Goal: Task Accomplishment & Management: Use online tool/utility

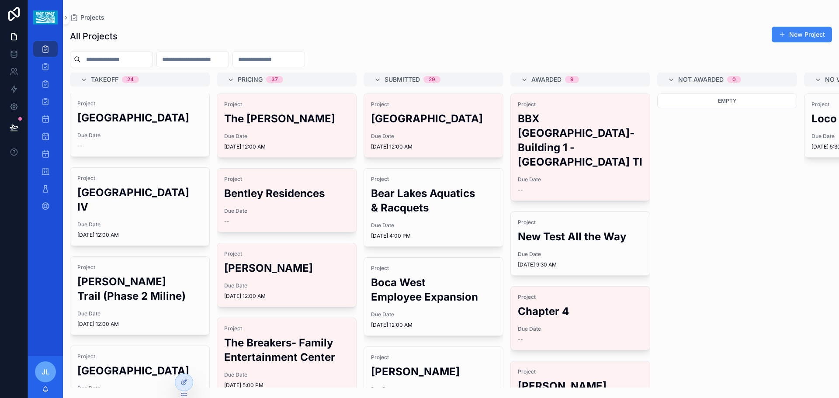
scroll to position [145, 0]
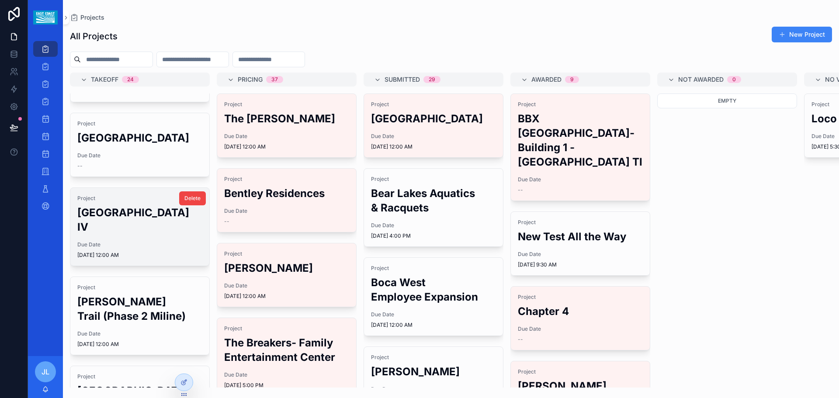
click at [153, 234] on h2 "[GEOGRAPHIC_DATA] IV" at bounding box center [139, 219] width 125 height 29
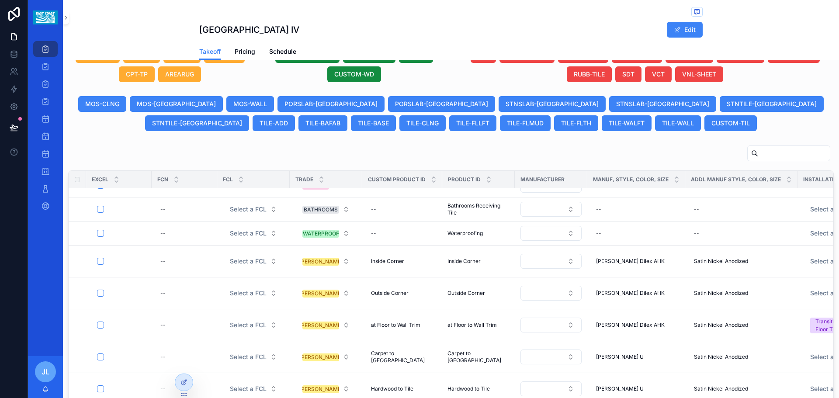
scroll to position [131, 0]
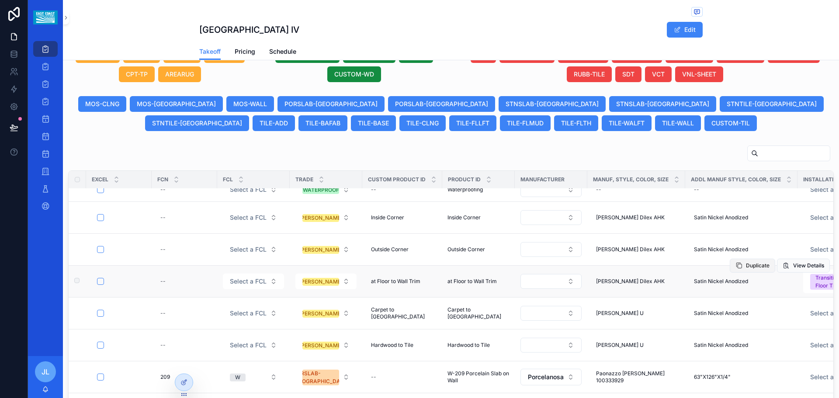
click at [746, 266] on span "Duplicate" at bounding box center [758, 265] width 24 height 7
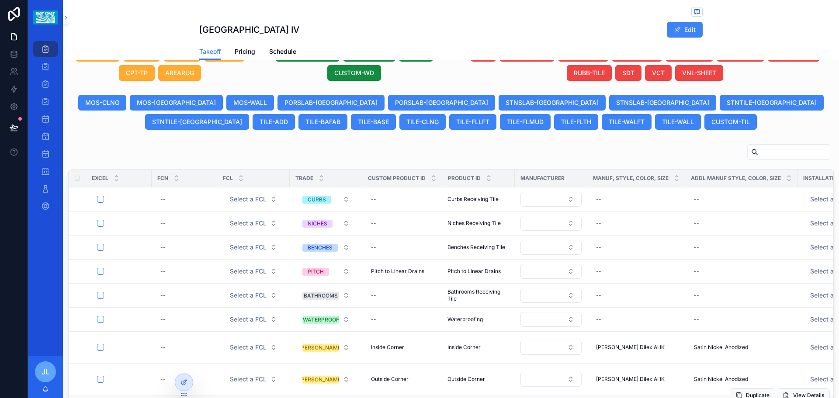
scroll to position [476, 0]
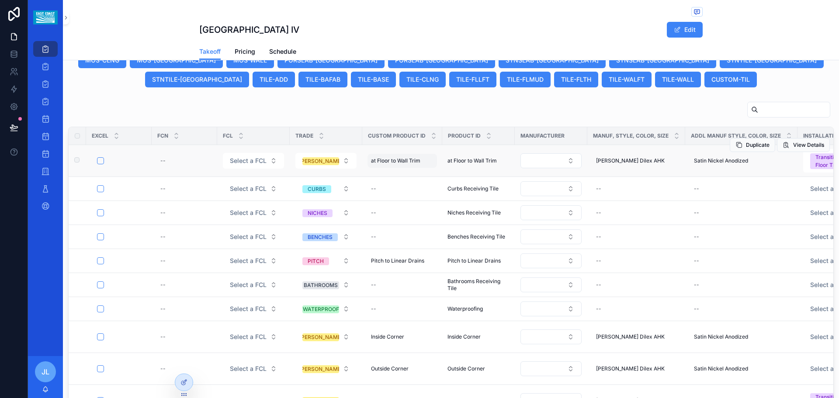
click at [408, 162] on span "at Floor to Wall Trim" at bounding box center [395, 160] width 49 height 7
drag, startPoint x: 437, startPoint y: 174, endPoint x: 373, endPoint y: 174, distance: 64.2
click at [373, 174] on input "**********" at bounding box center [413, 173] width 83 height 12
type input "**********"
click at [474, 173] on button "scrollable content" at bounding box center [478, 172] width 10 height 10
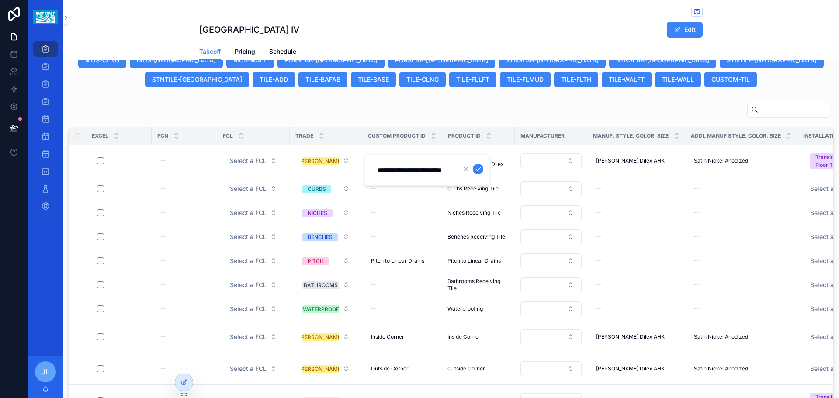
scroll to position [0, 0]
drag, startPoint x: 408, startPoint y: 170, endPoint x: 378, endPoint y: 172, distance: 29.3
click at [378, 172] on input "**********" at bounding box center [413, 170] width 83 height 12
type input "**********"
click at [475, 169] on icon "scrollable content" at bounding box center [477, 169] width 7 height 7
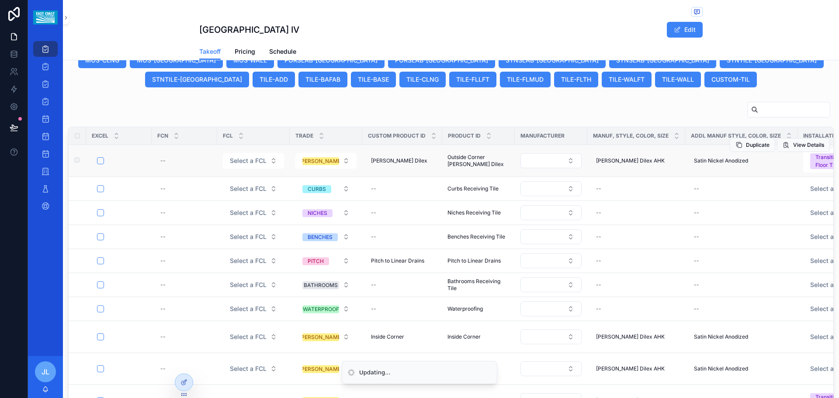
click at [475, 160] on span "Outside Corner [PERSON_NAME] Dilex" at bounding box center [478, 161] width 62 height 14
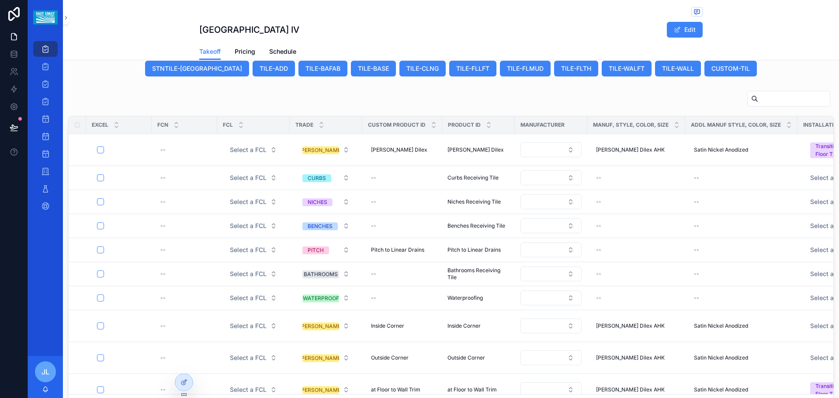
scroll to position [476, 0]
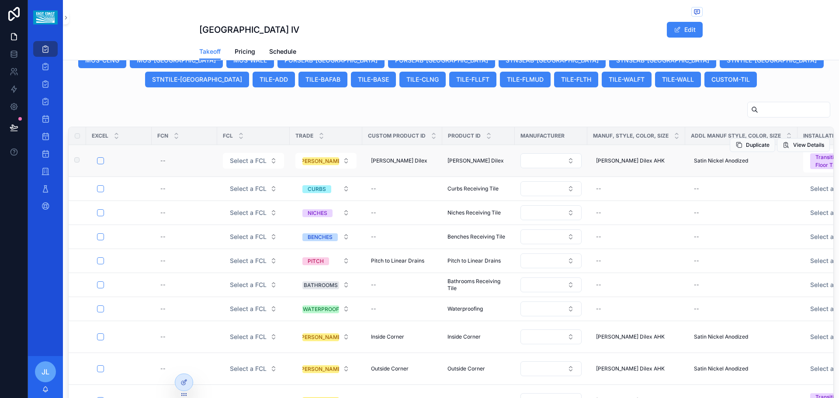
click at [470, 161] on span "[PERSON_NAME] Dilex" at bounding box center [475, 160] width 56 height 7
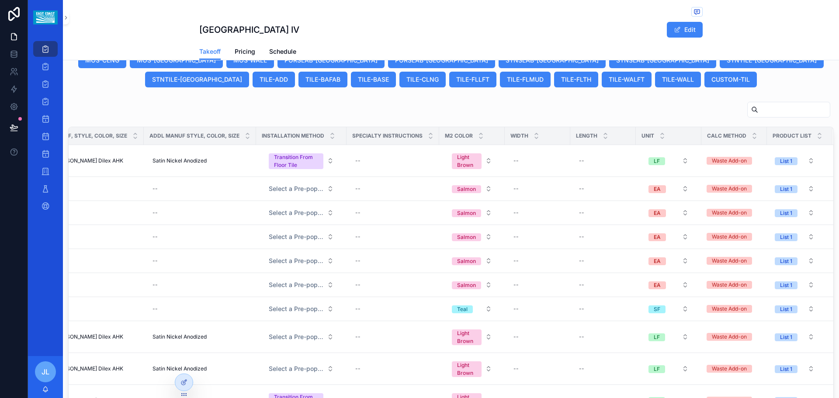
scroll to position [432, 0]
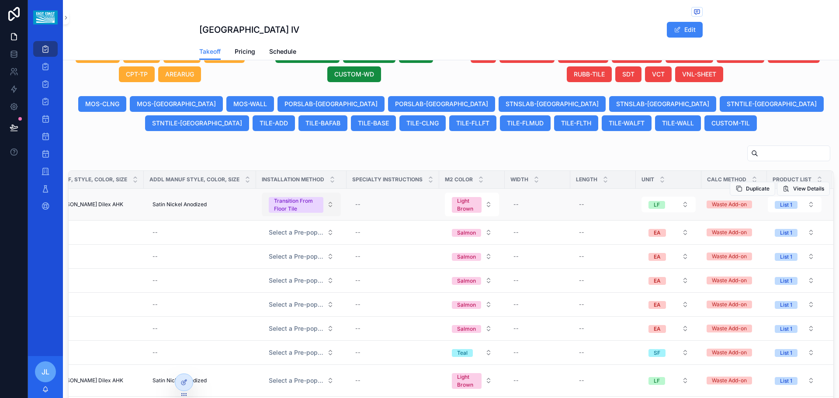
click at [294, 207] on div "Transition From Floor Tile" at bounding box center [296, 205] width 44 height 16
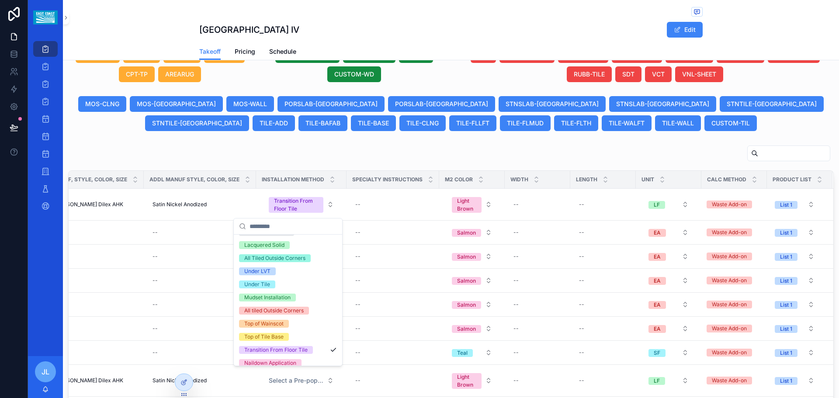
scroll to position [135, 0]
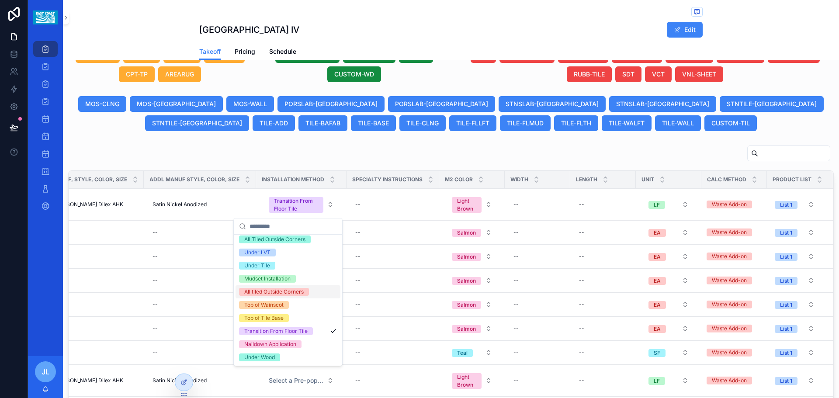
click at [272, 292] on div "All tiled Outside Corners" at bounding box center [273, 292] width 59 height 8
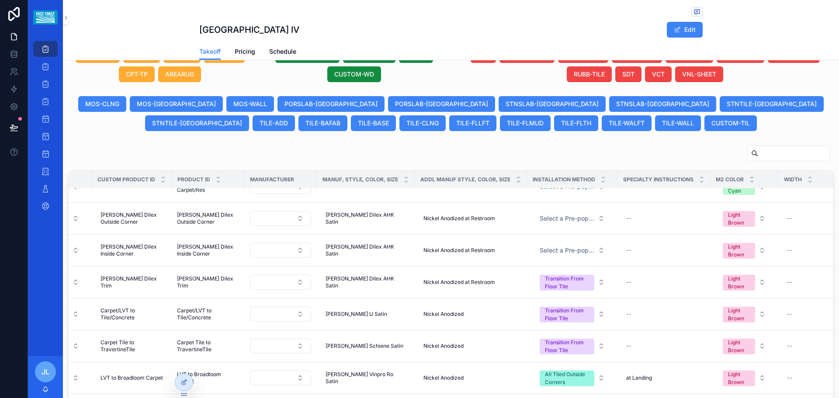
scroll to position [1398, 270]
